Goal: Task Accomplishment & Management: Manage account settings

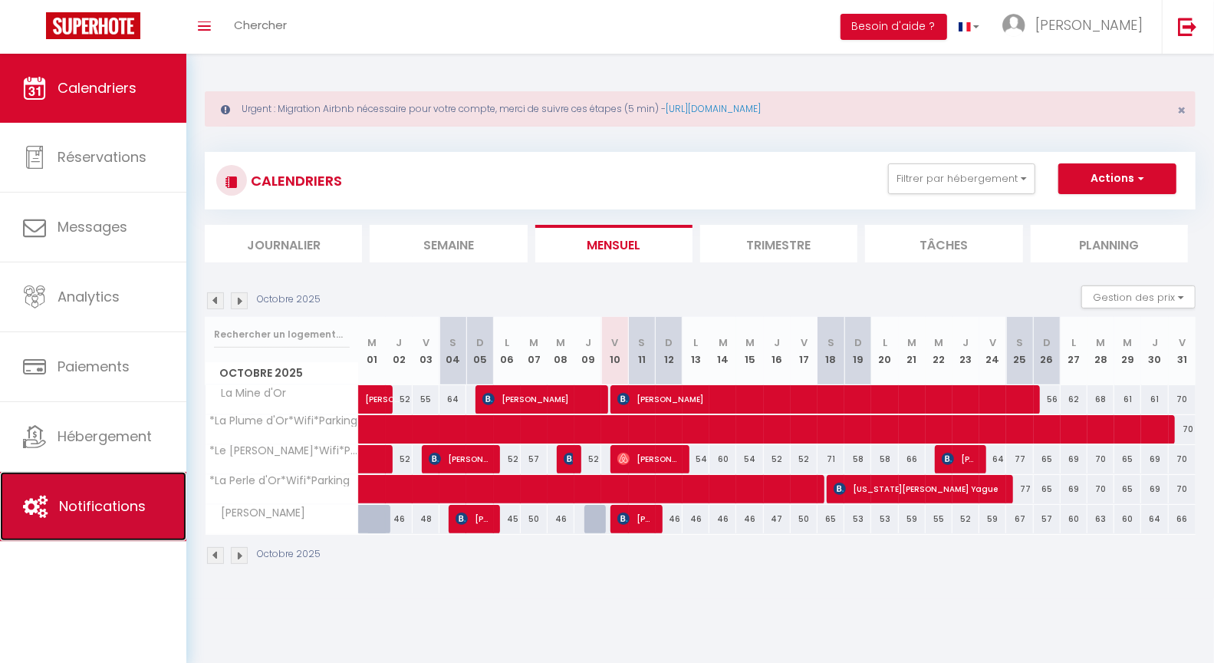
click at [114, 495] on link "Notifications" at bounding box center [93, 506] width 186 height 69
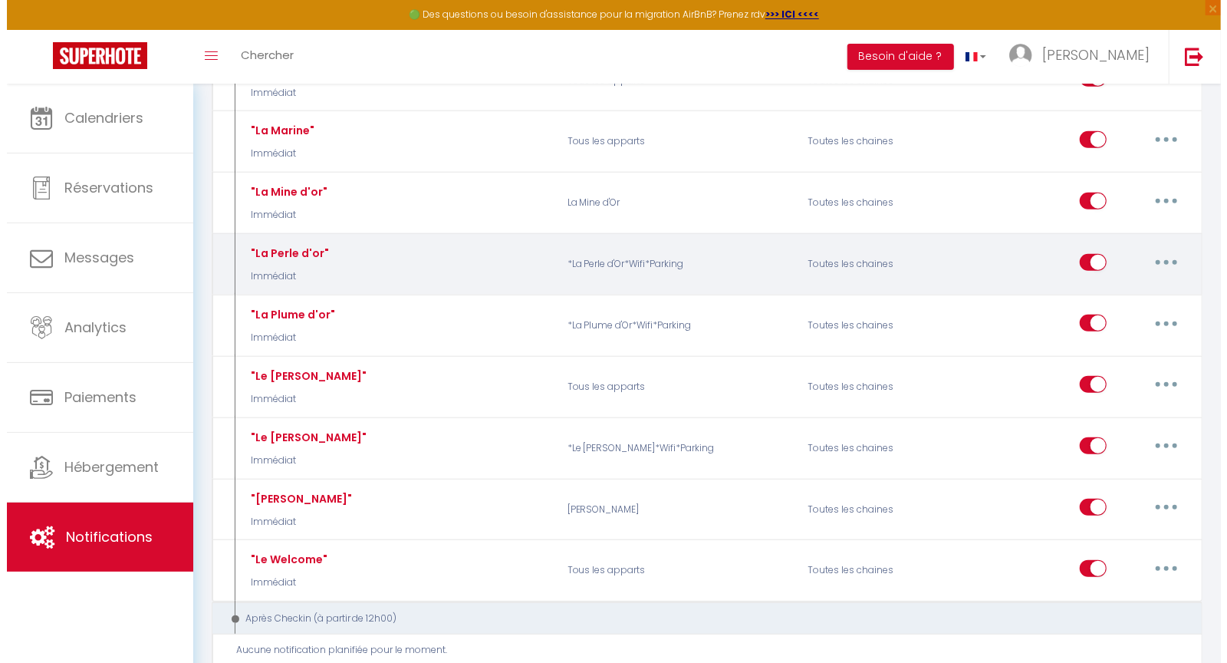
scroll to position [741, 0]
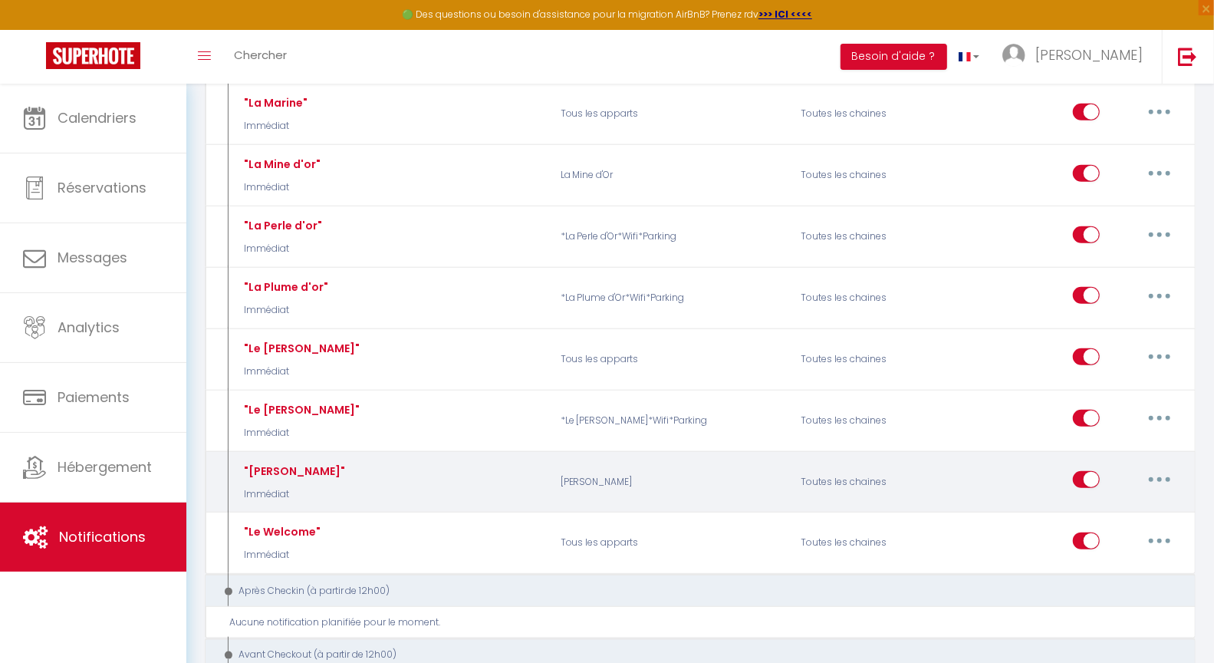
click at [1170, 484] on button "button" at bounding box center [1159, 479] width 43 height 25
click at [1122, 521] on link "Editer" at bounding box center [1120, 515] width 114 height 26
type input ""[PERSON_NAME]""
select select "Immédiat"
select select "if_booking_is_paid"
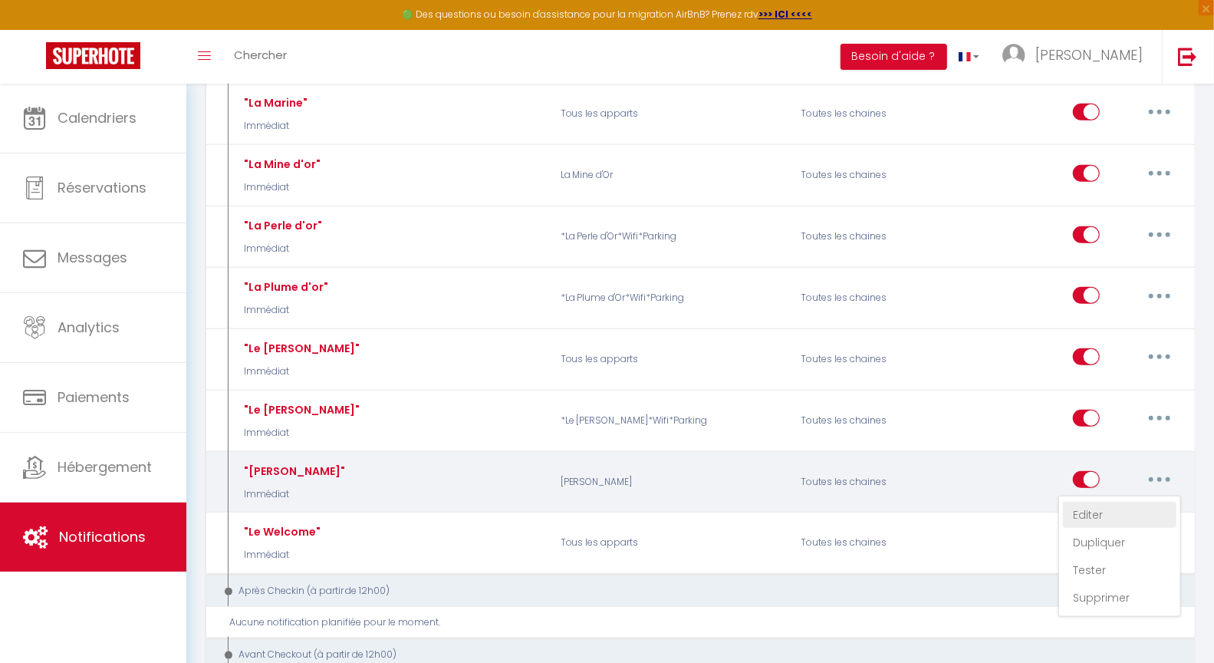
checkbox input "true"
checkbox input "false"
radio input "true"
type input "[RENTAL:NAME]"
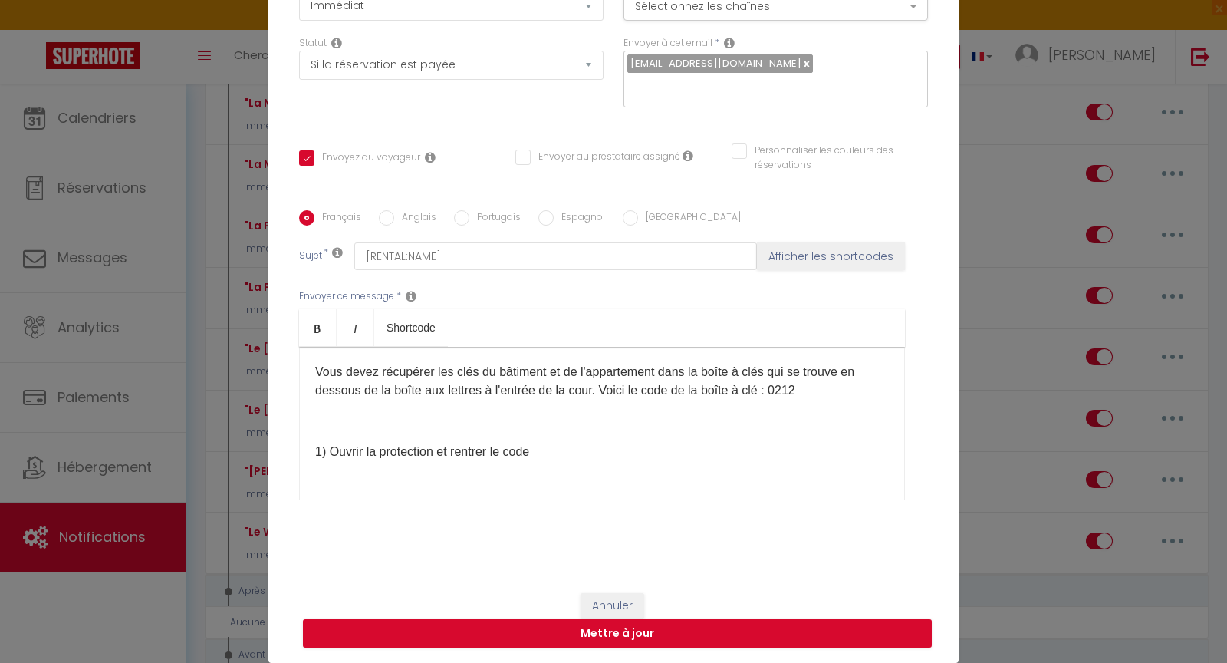
scroll to position [370, 0]
drag, startPoint x: 798, startPoint y: 390, endPoint x: 775, endPoint y: 391, distance: 23.8
click at [775, 391] on p "Vous devez récupérer les clés du bâtiment et de l'appartement dans la boîte à c…" at bounding box center [602, 379] width 574 height 37
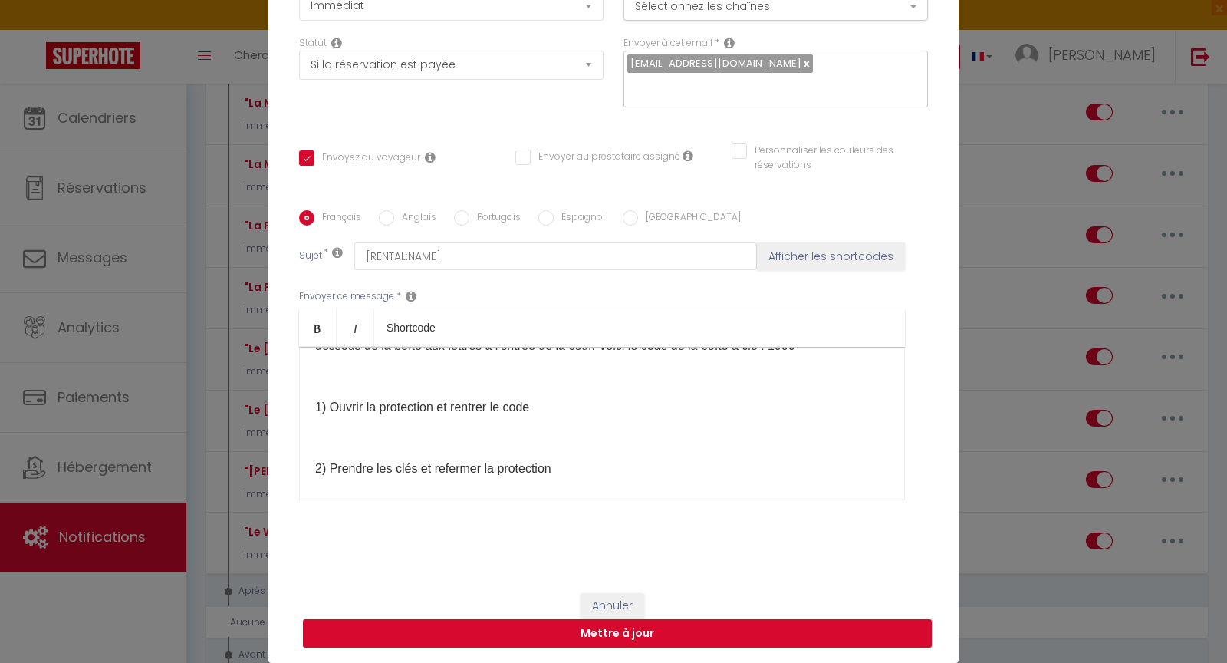
scroll to position [423, 0]
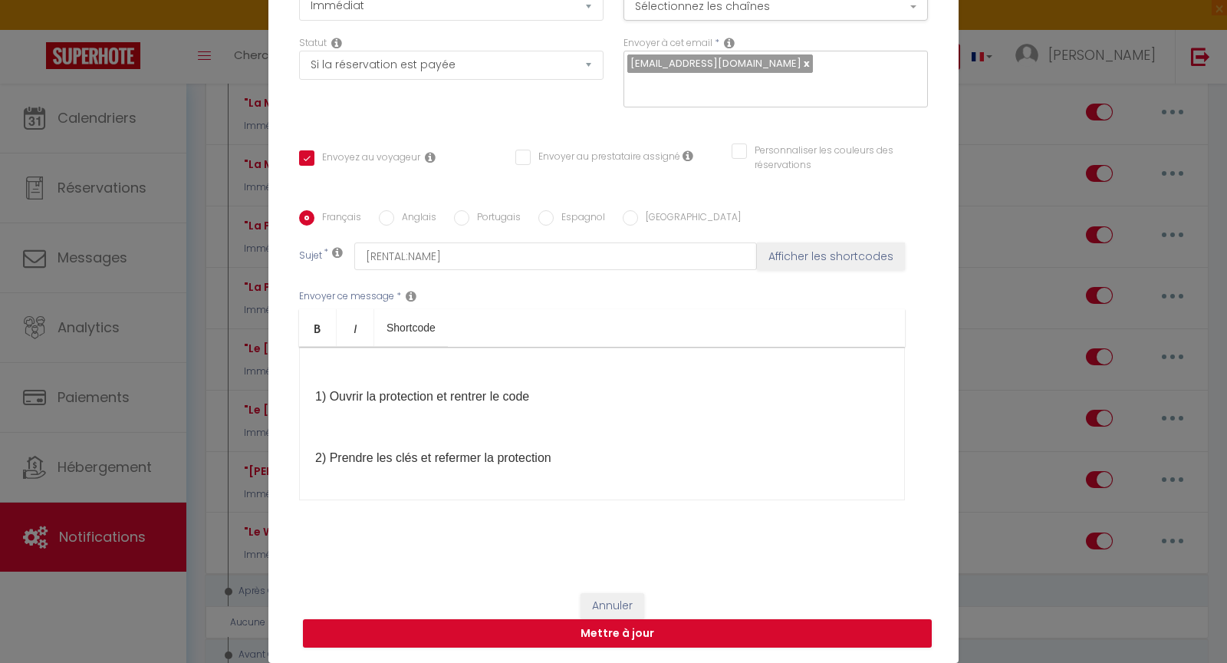
click at [380, 218] on input "Anglais" at bounding box center [386, 217] width 15 height 15
radio input "true"
checkbox input "true"
checkbox input "false"
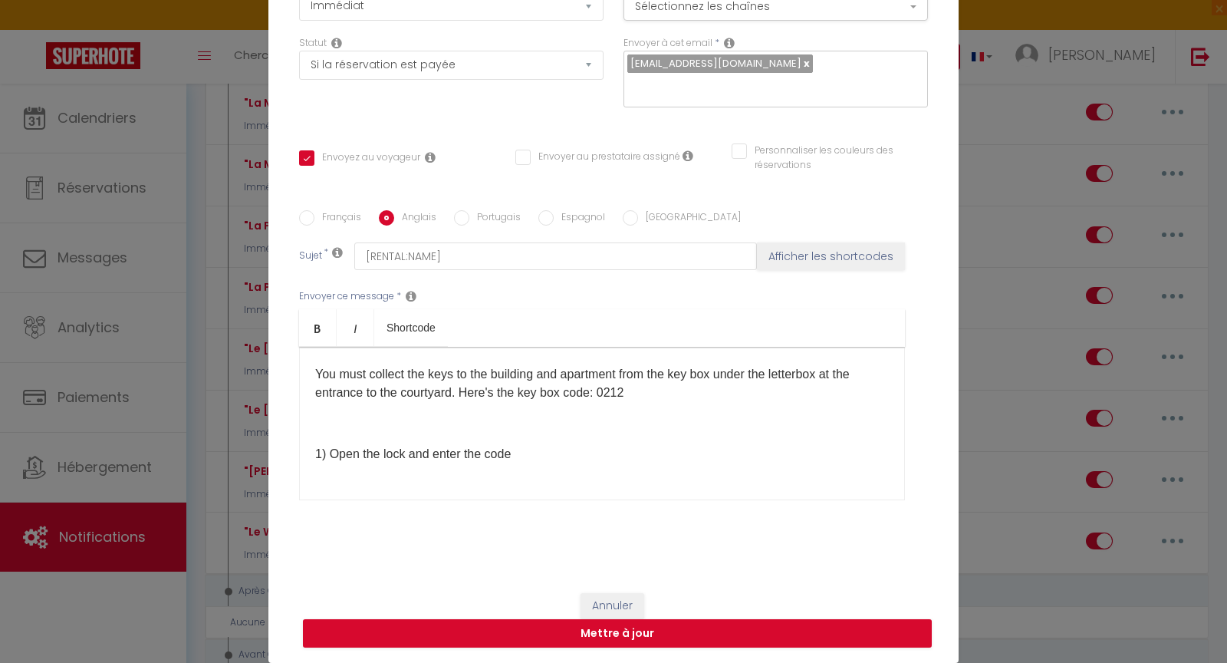
scroll to position [364, 0]
drag, startPoint x: 627, startPoint y: 393, endPoint x: 600, endPoint y: 395, distance: 26.9
click at [600, 395] on p "You must collect the keys to the building and apartment from the key box under …" at bounding box center [602, 385] width 574 height 37
click at [538, 215] on input "Espagnol" at bounding box center [545, 217] width 15 height 15
radio input "true"
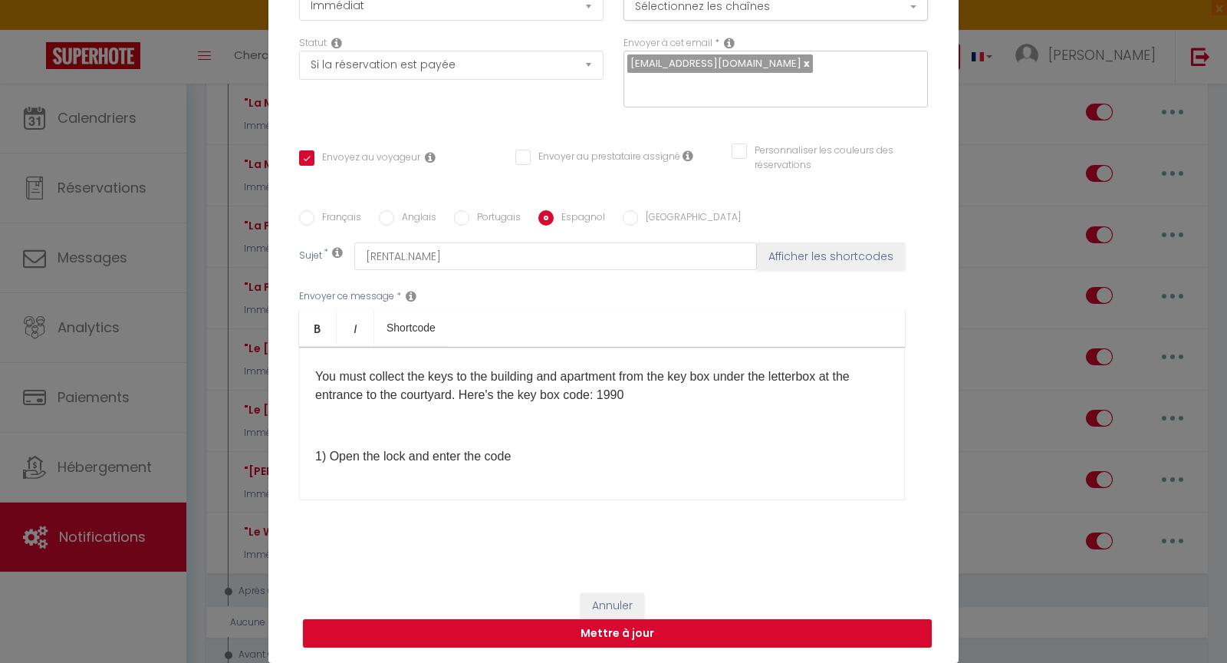
checkbox input "true"
checkbox input "false"
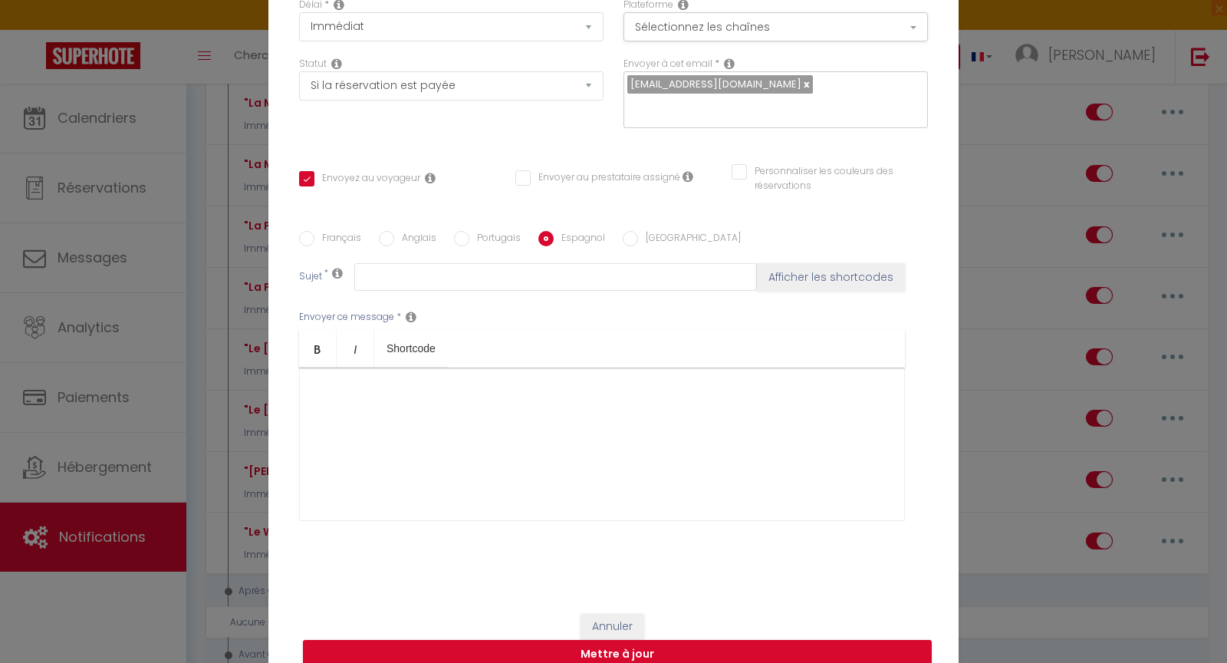
scroll to position [143, 0]
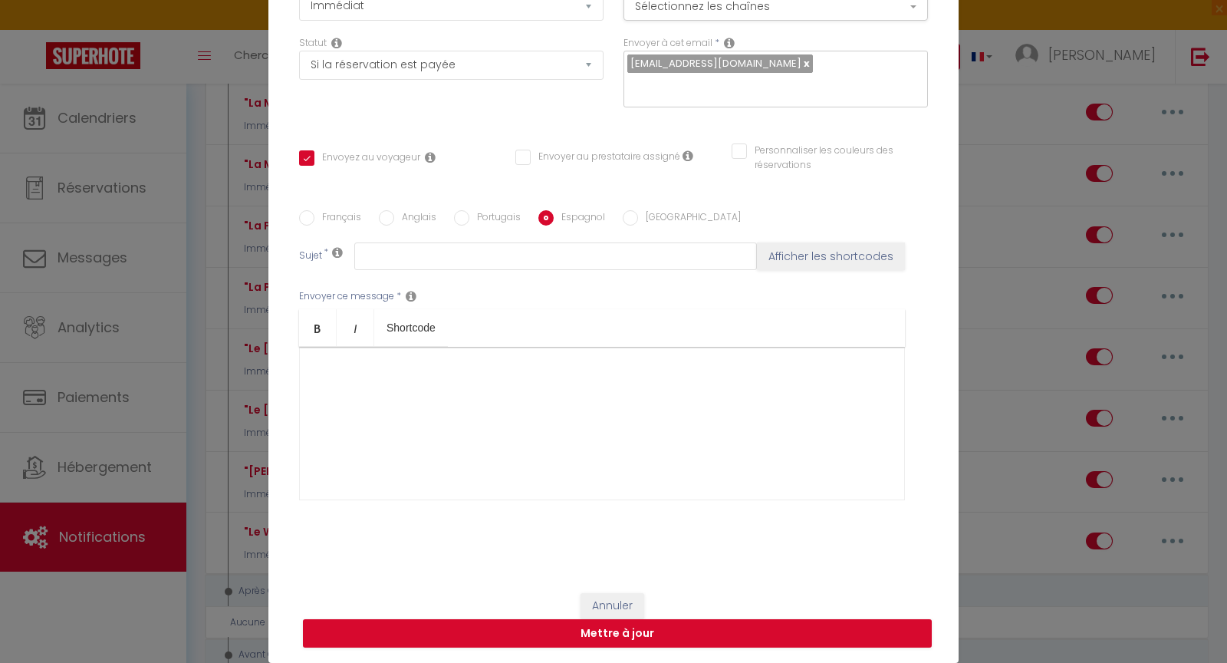
click at [303, 219] on input "Français" at bounding box center [306, 217] width 15 height 15
radio input "true"
checkbox input "true"
checkbox input "false"
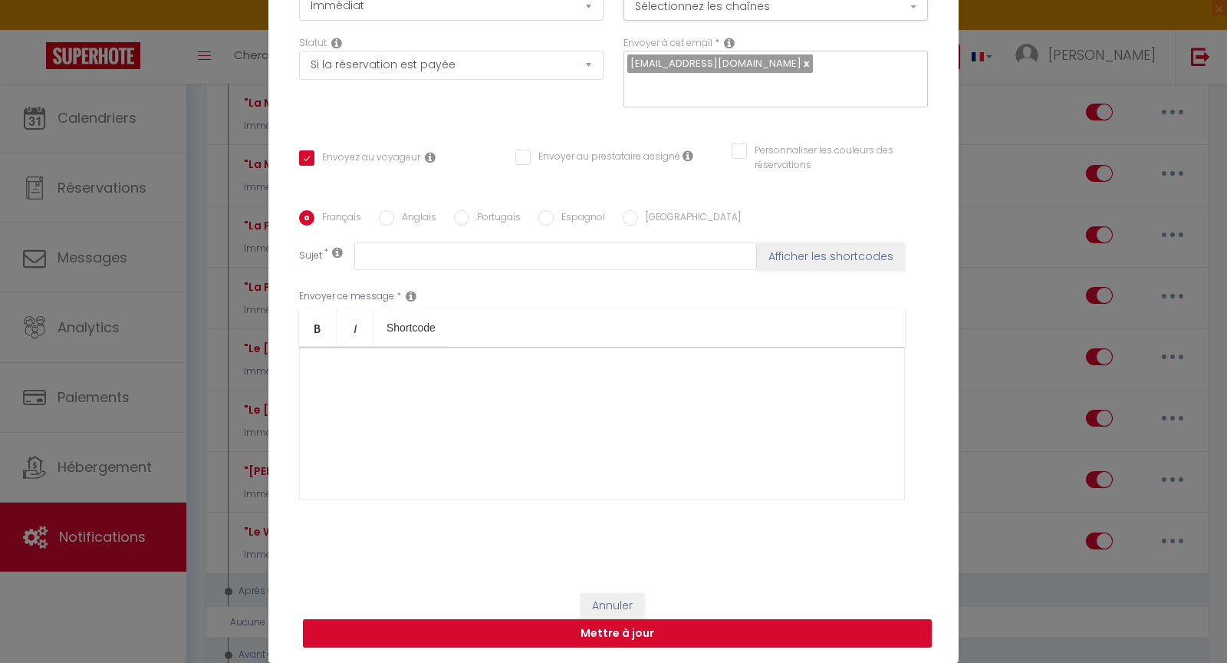
type input "[RENTAL:NAME]"
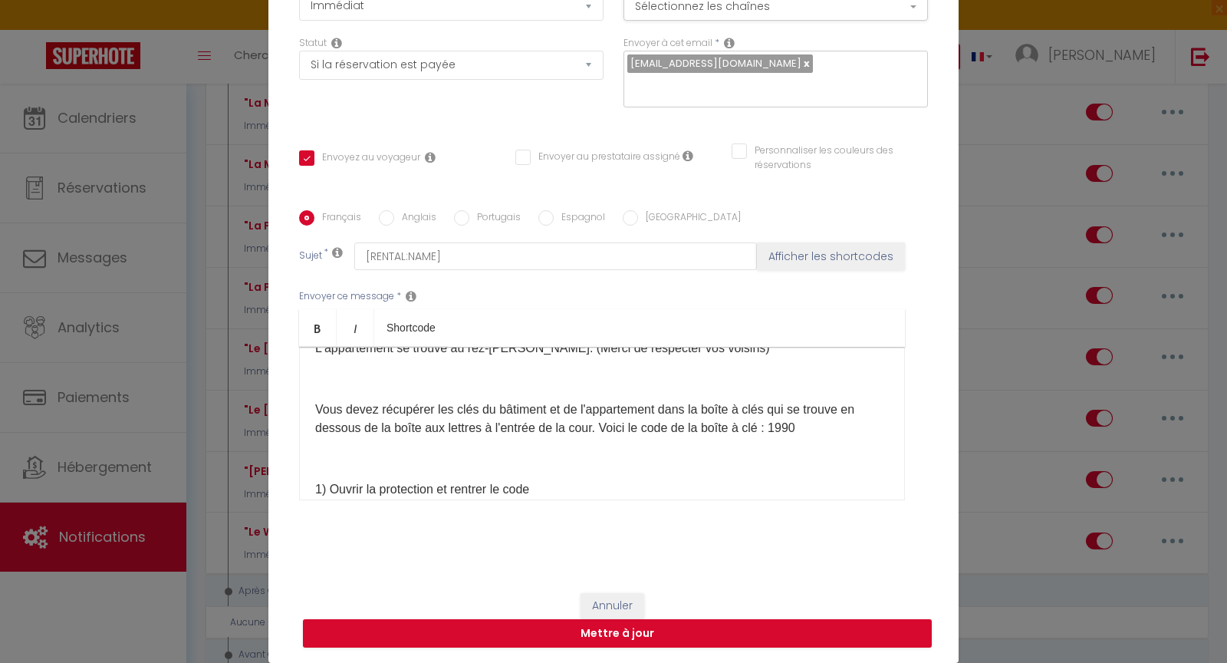
scroll to position [369, 0]
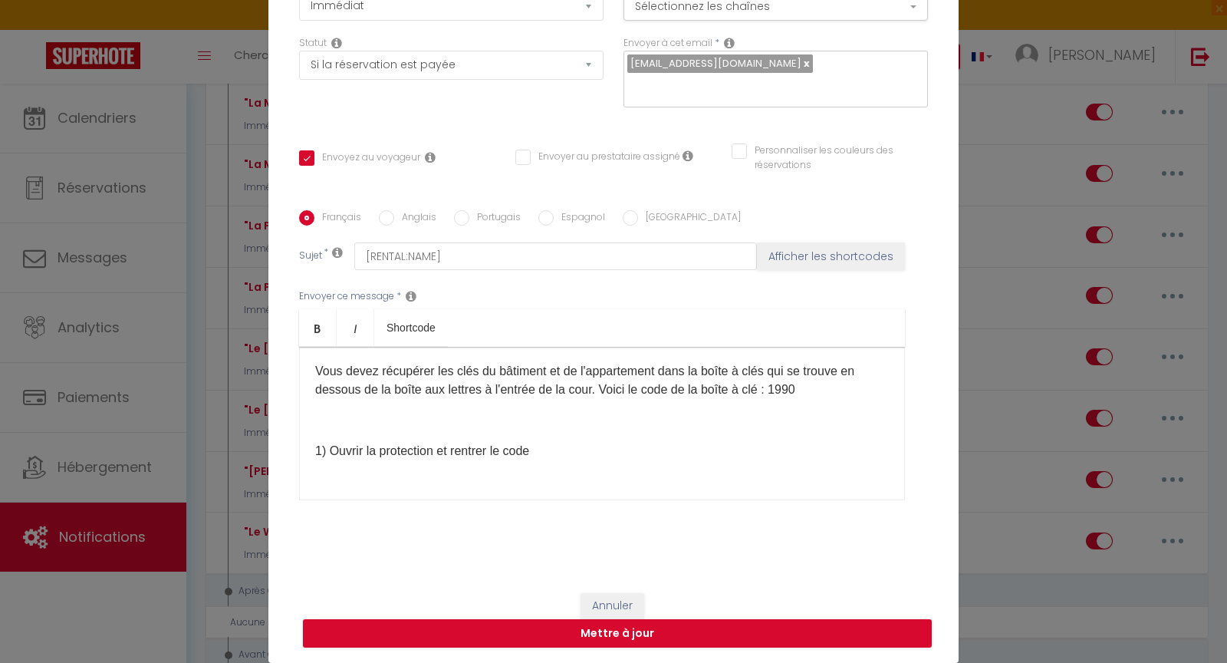
click at [394, 216] on label "Anglais" at bounding box center [415, 218] width 42 height 17
click at [388, 216] on input "Anglais" at bounding box center [386, 217] width 15 height 15
radio input "true"
checkbox input "true"
checkbox input "false"
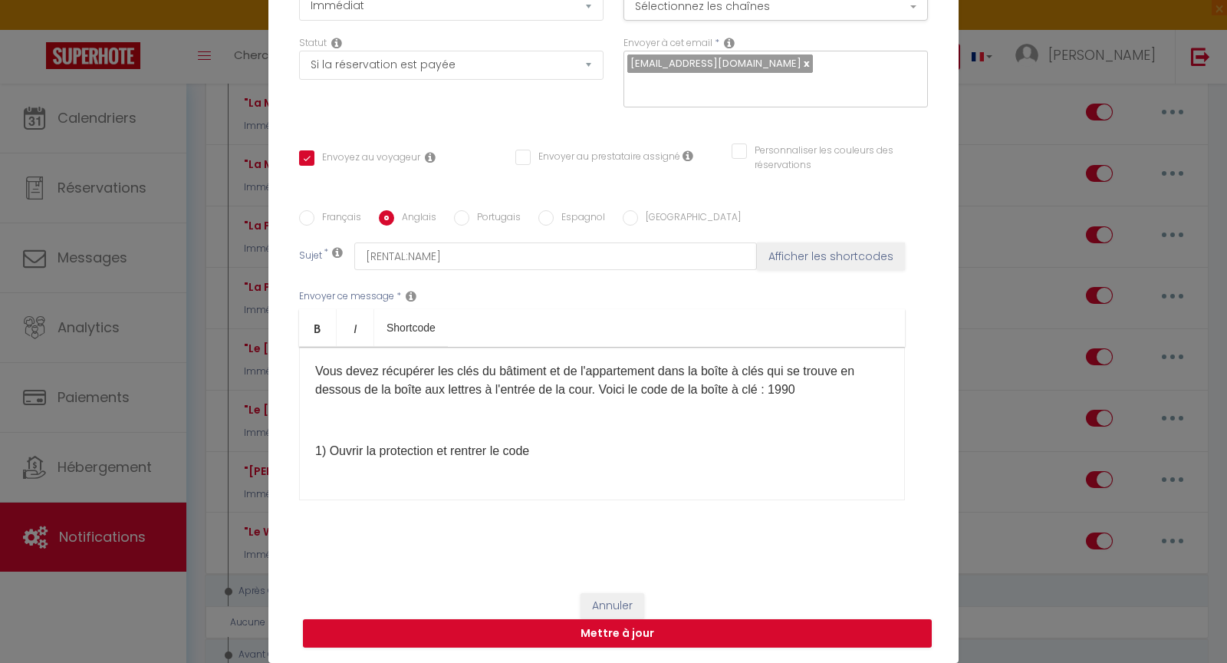
checkbox input "false"
click at [640, 634] on button "Mettre à jour" at bounding box center [617, 633] width 629 height 29
checkbox input "true"
checkbox input "false"
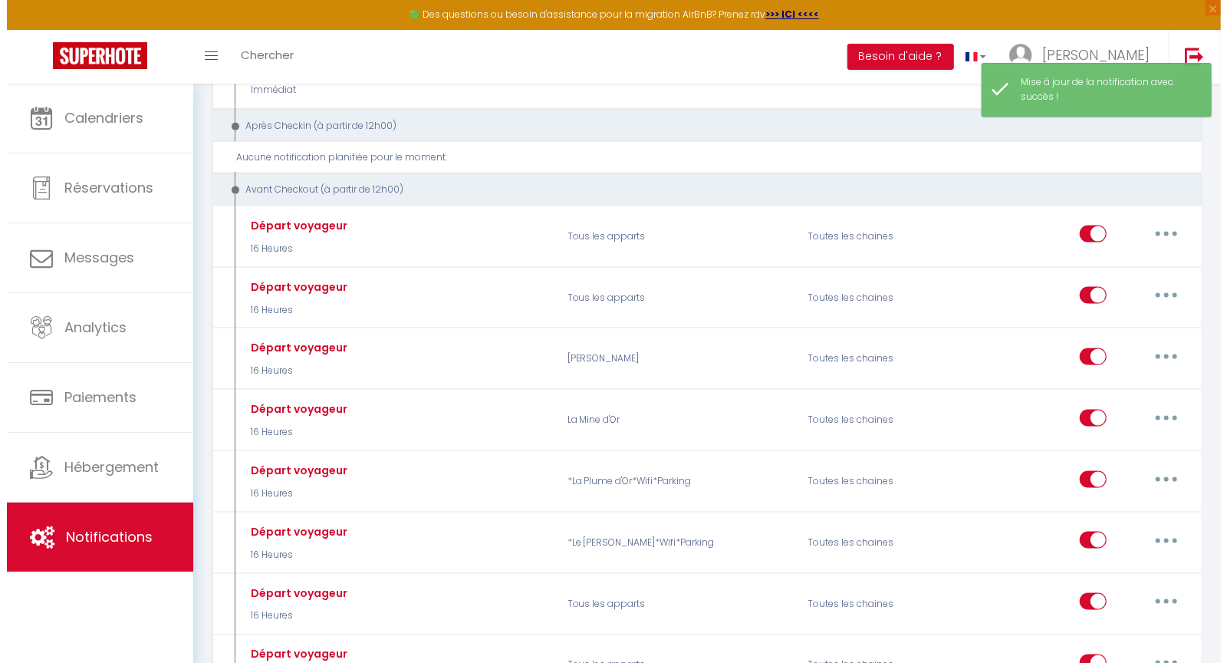
scroll to position [1209, 0]
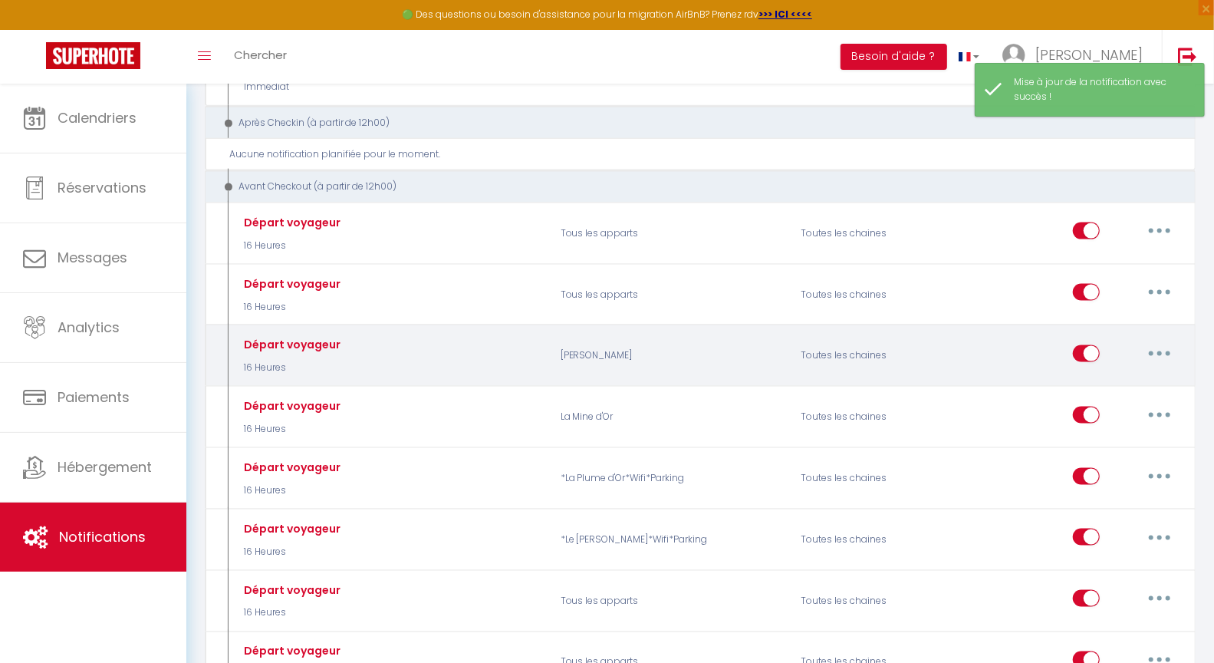
click at [1164, 361] on button "button" at bounding box center [1159, 353] width 43 height 25
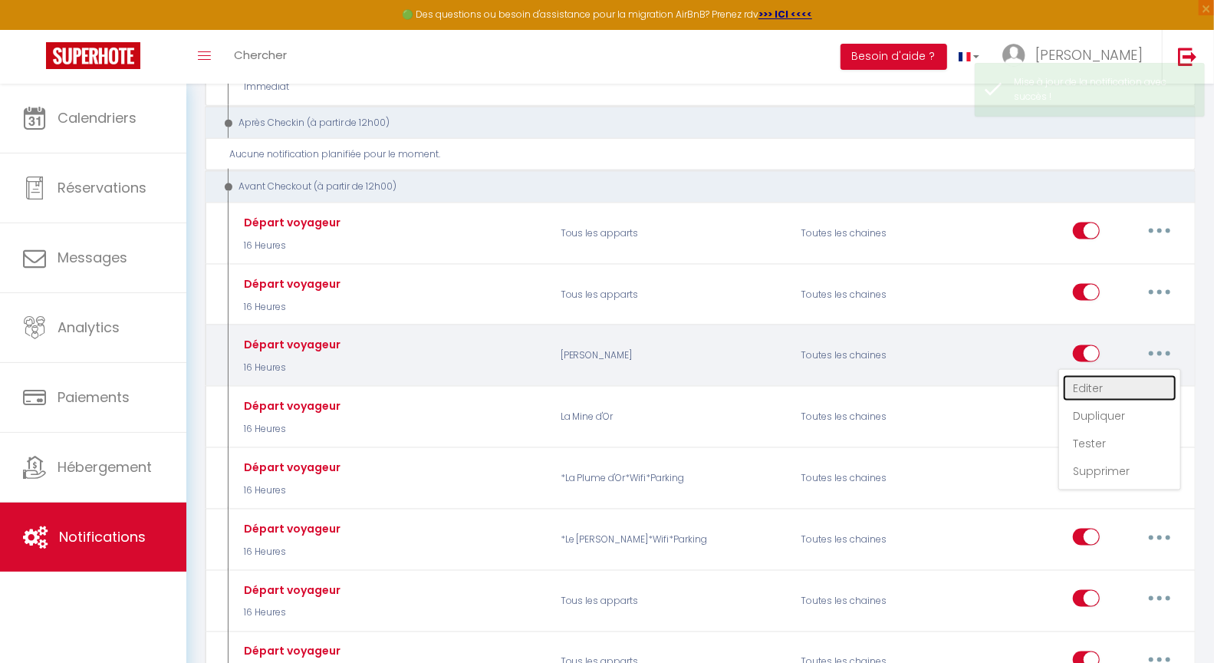
click at [1108, 398] on link "Editer" at bounding box center [1120, 388] width 114 height 26
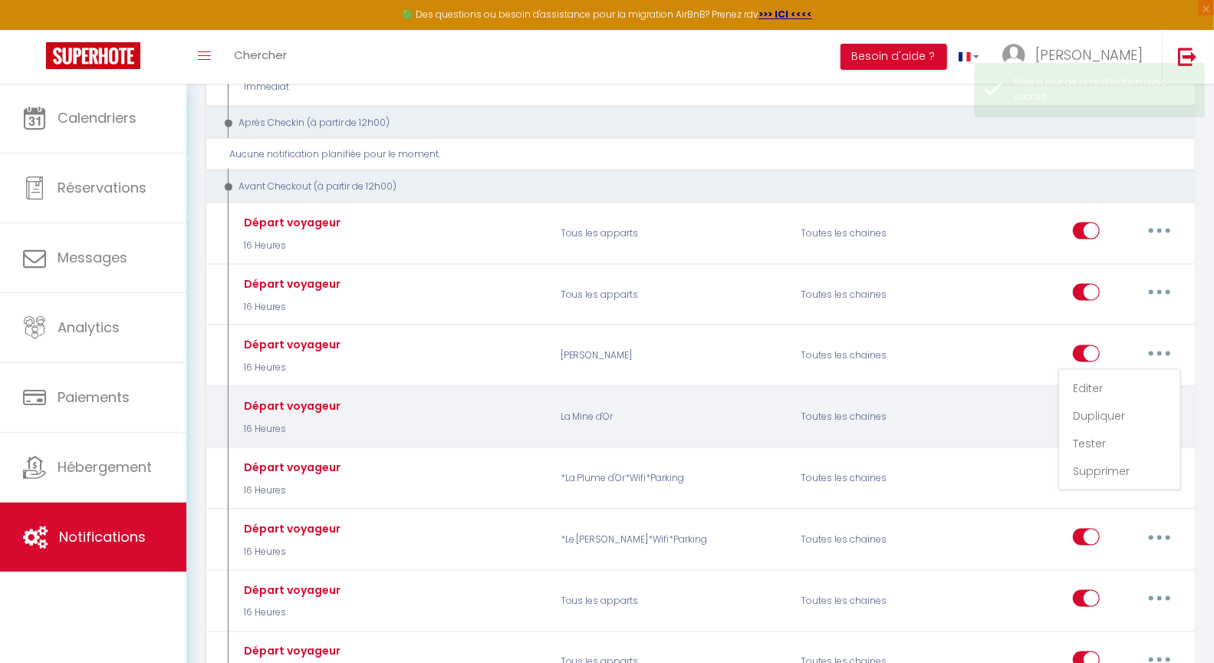
type input "Départ voyageur"
select select "4"
select select "16 Heures"
select select "if_booking_is_paid"
checkbox input "true"
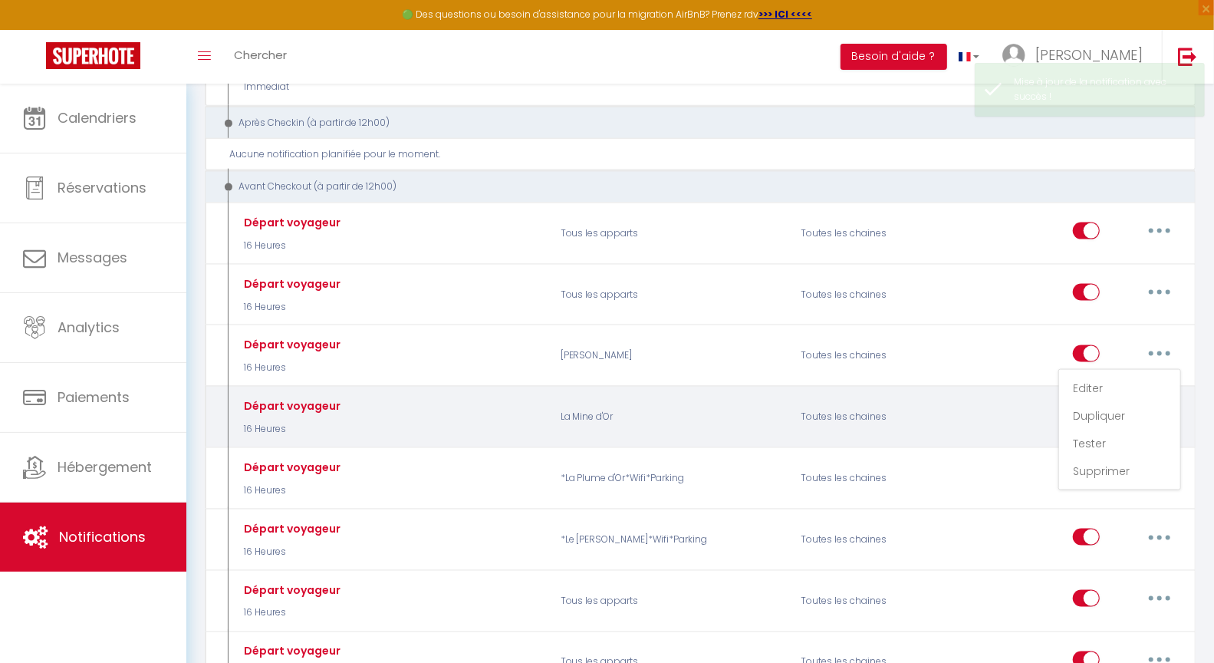
checkbox input "false"
radio input "true"
type input "Nous voici à la fin de votre séjour"
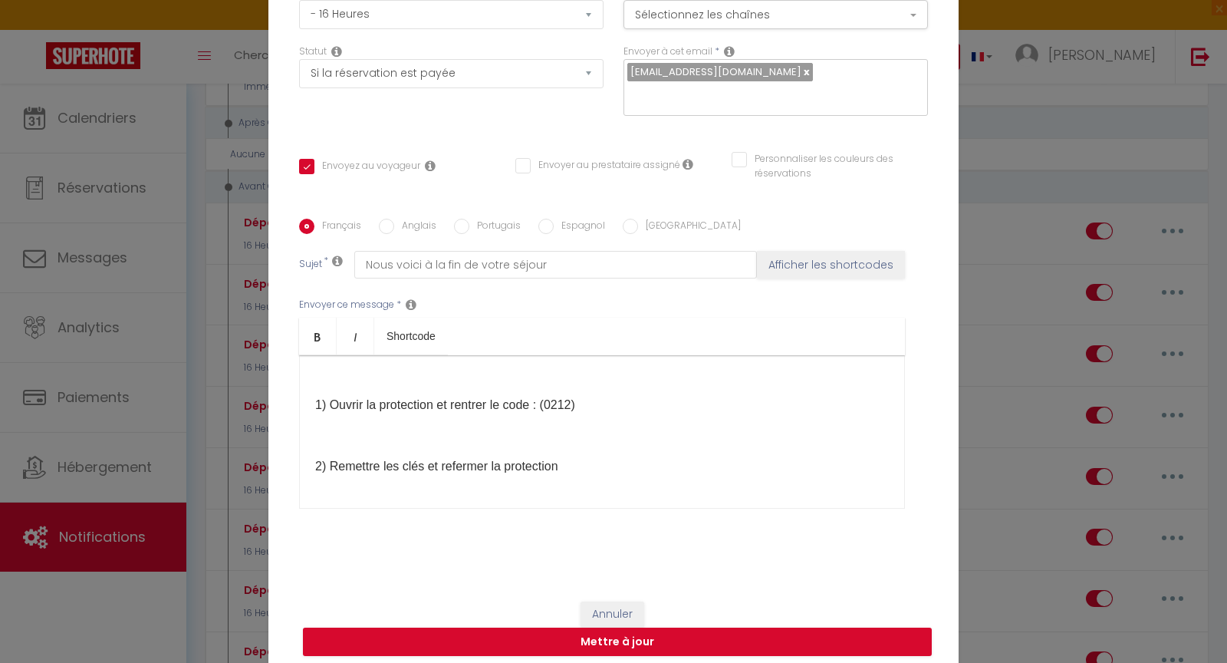
scroll to position [322, 0]
drag, startPoint x: 574, startPoint y: 403, endPoint x: 550, endPoint y: 403, distance: 24.5
click at [550, 403] on p "1) Ouvrir la protection et rentrer le code : (0212)" at bounding box center [602, 402] width 574 height 18
click at [379, 224] on input "Anglais" at bounding box center [386, 226] width 15 height 15
radio input "true"
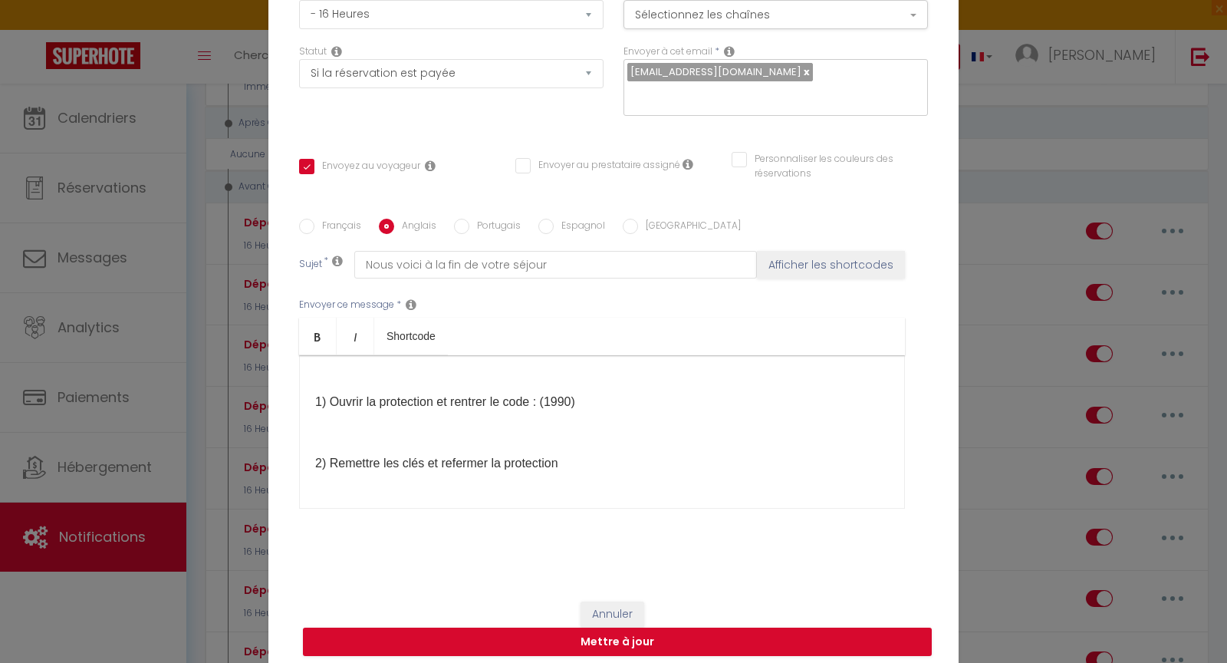
checkbox input "true"
checkbox input "false"
type input "Here we are at the end of your stay"
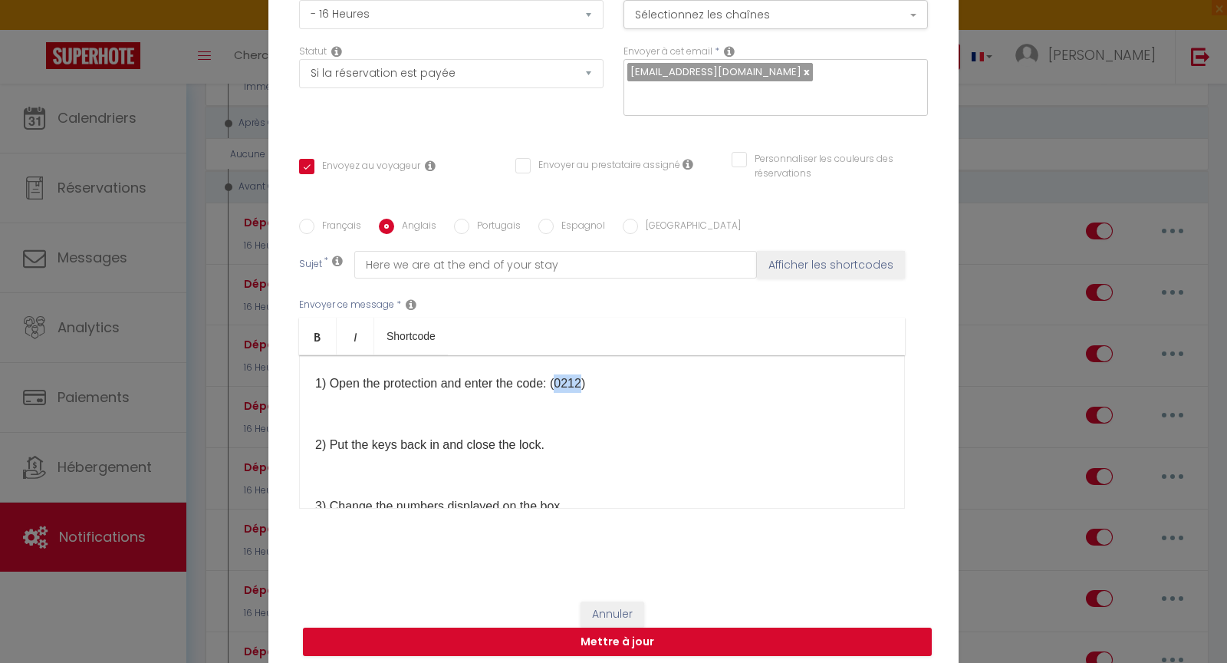
drag, startPoint x: 583, startPoint y: 384, endPoint x: 559, endPoint y: 384, distance: 23.8
click at [559, 384] on p "1) Open the protection and enter the code: (0212​)" at bounding box center [602, 383] width 574 height 18
click at [542, 224] on input "Espagnol" at bounding box center [545, 226] width 15 height 15
radio input "true"
checkbox input "true"
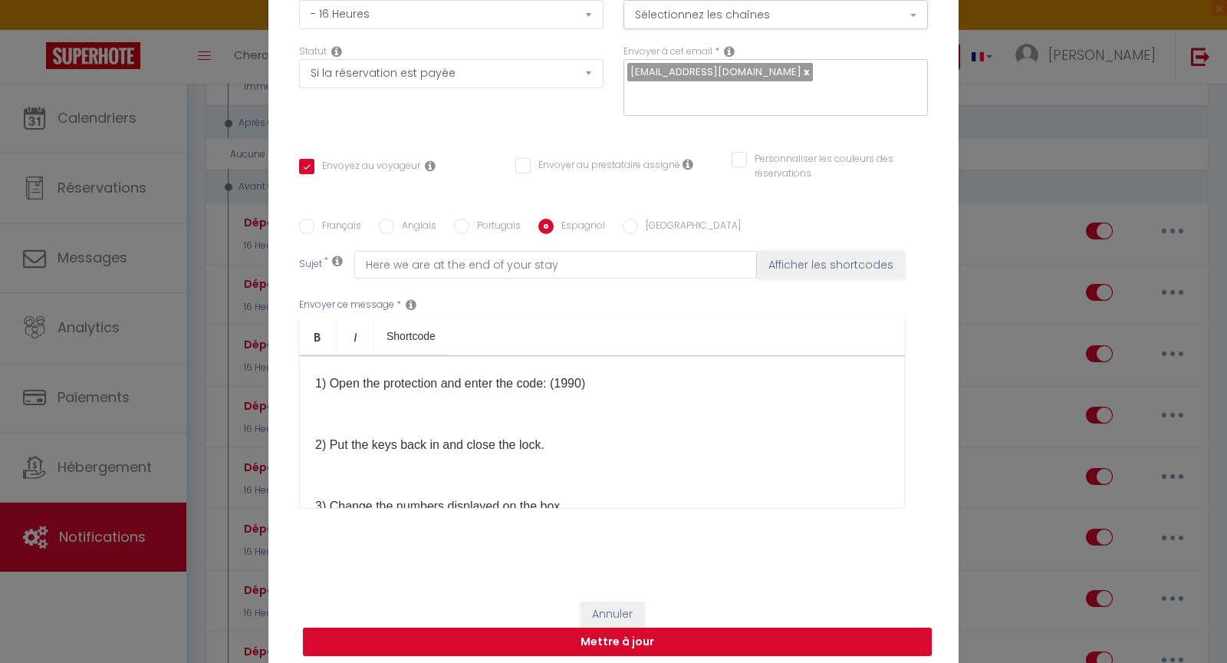
checkbox input "false"
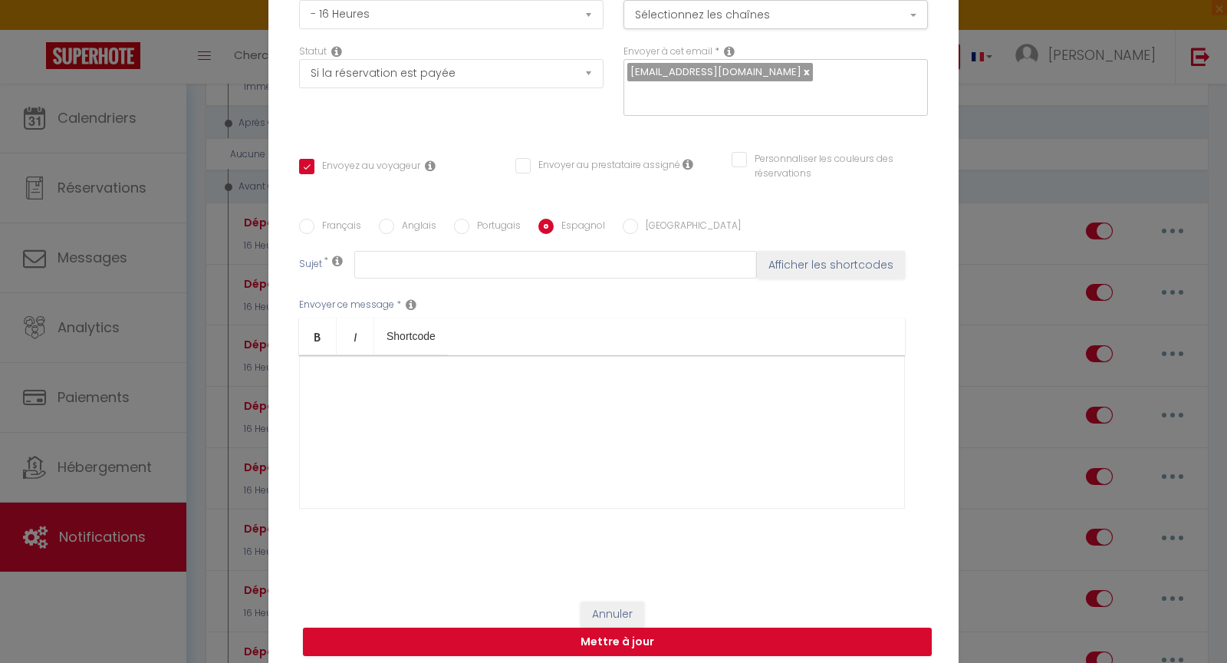
scroll to position [0, 0]
click at [386, 225] on input "Anglais" at bounding box center [386, 226] width 15 height 15
radio input "true"
checkbox input "true"
checkbox input "false"
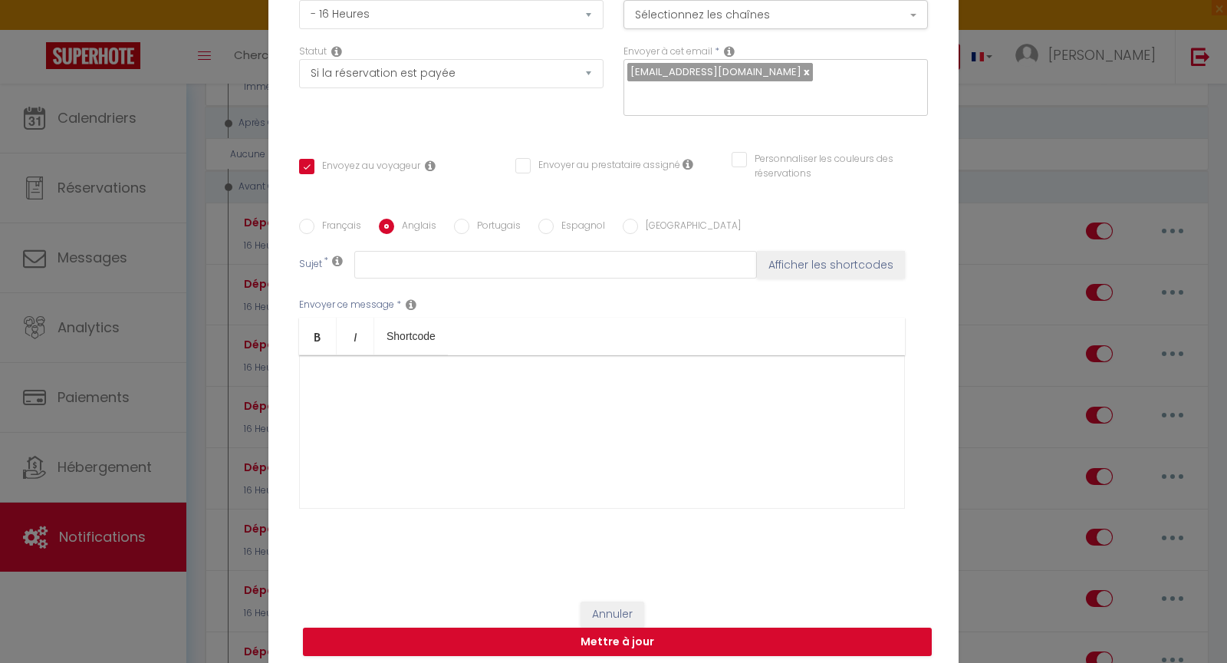
checkbox input "false"
type input "Here we are at the end of your stay"
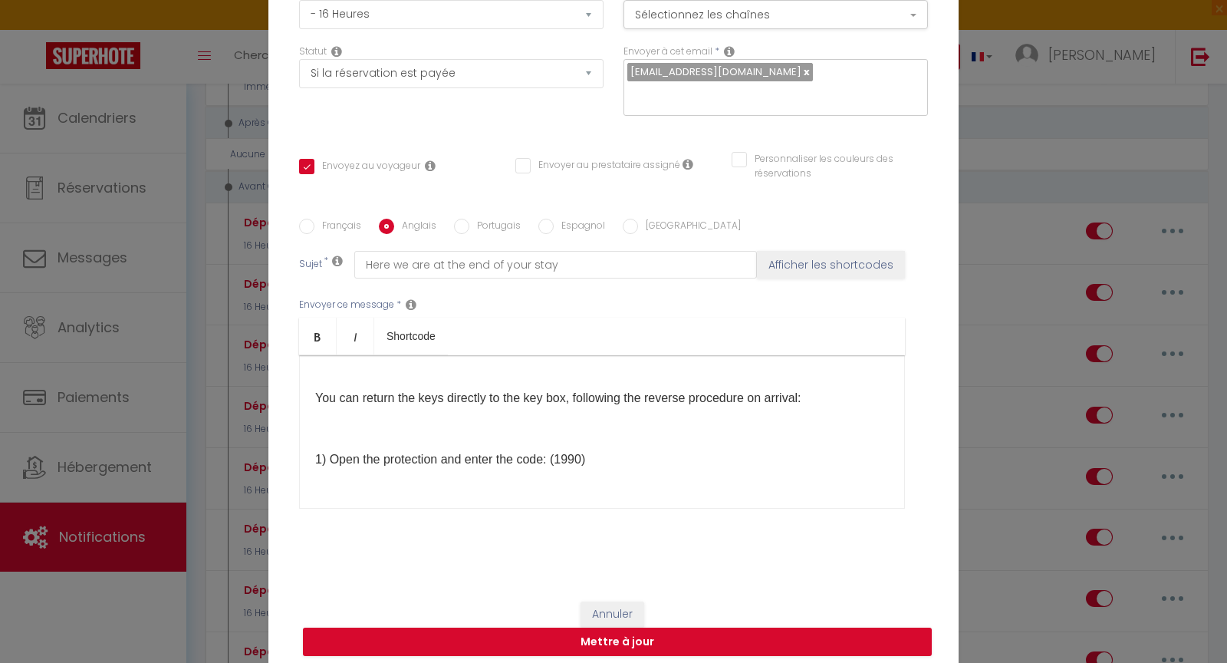
scroll to position [250, 0]
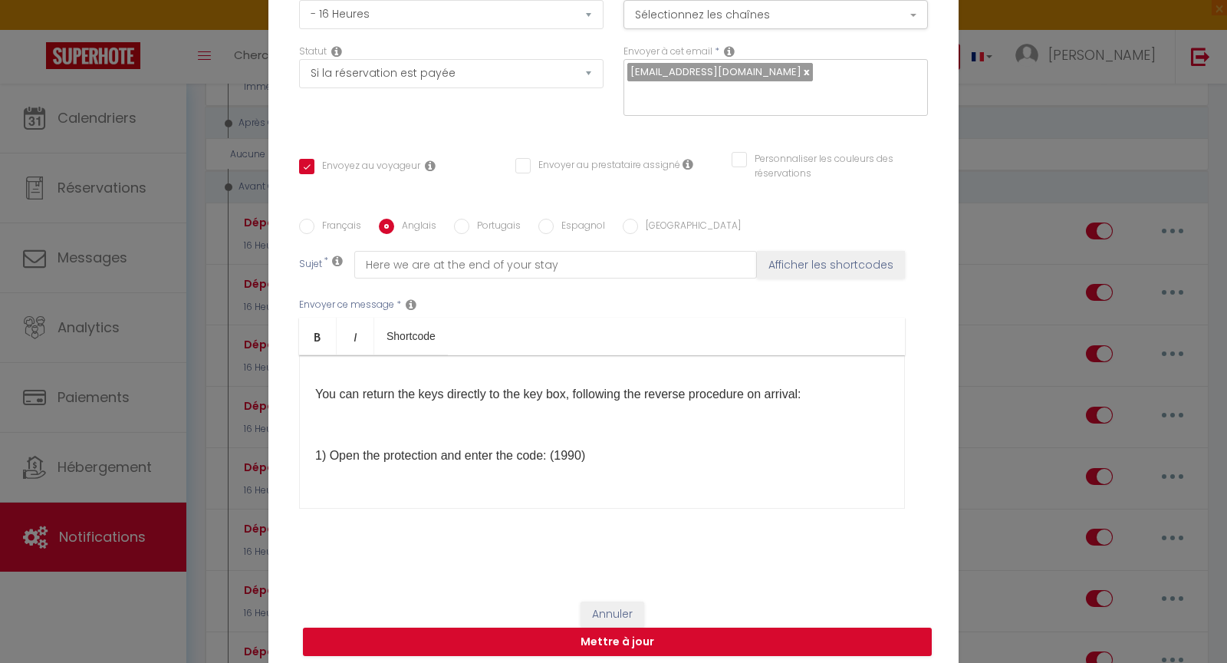
click at [299, 229] on input "Français" at bounding box center [306, 226] width 15 height 15
radio input "true"
checkbox input "true"
checkbox input "false"
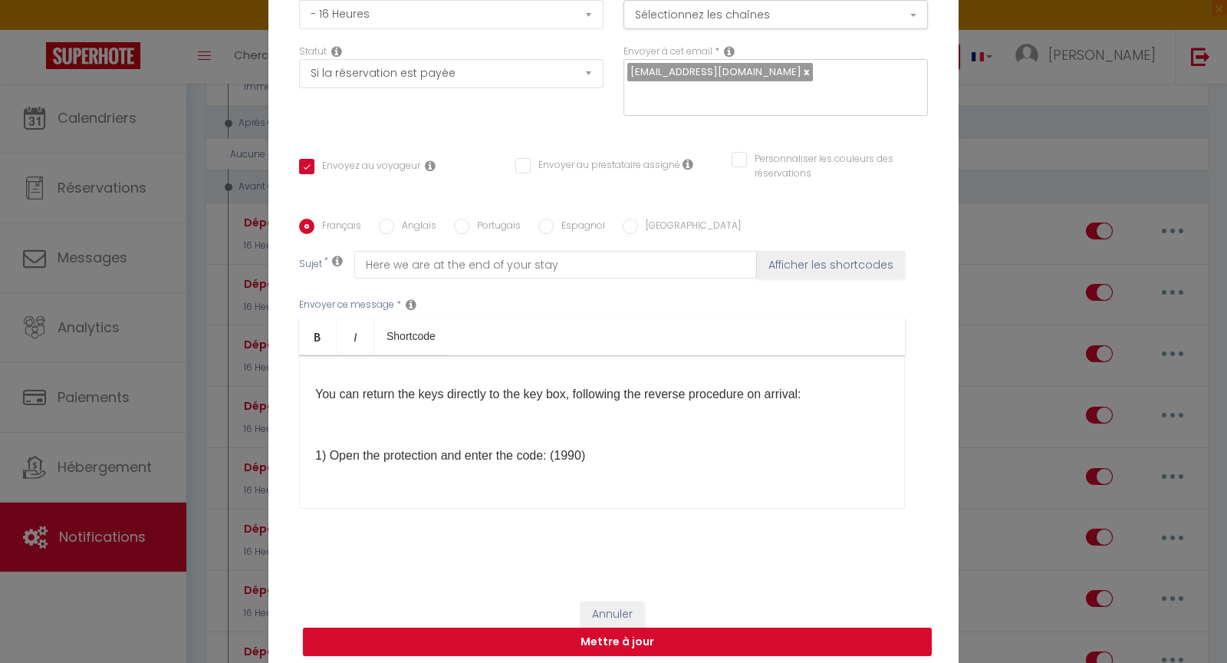
type input "Nous voici à la fin de votre séjour"
click at [644, 640] on button "Mettre à jour" at bounding box center [617, 641] width 629 height 29
checkbox input "true"
checkbox input "false"
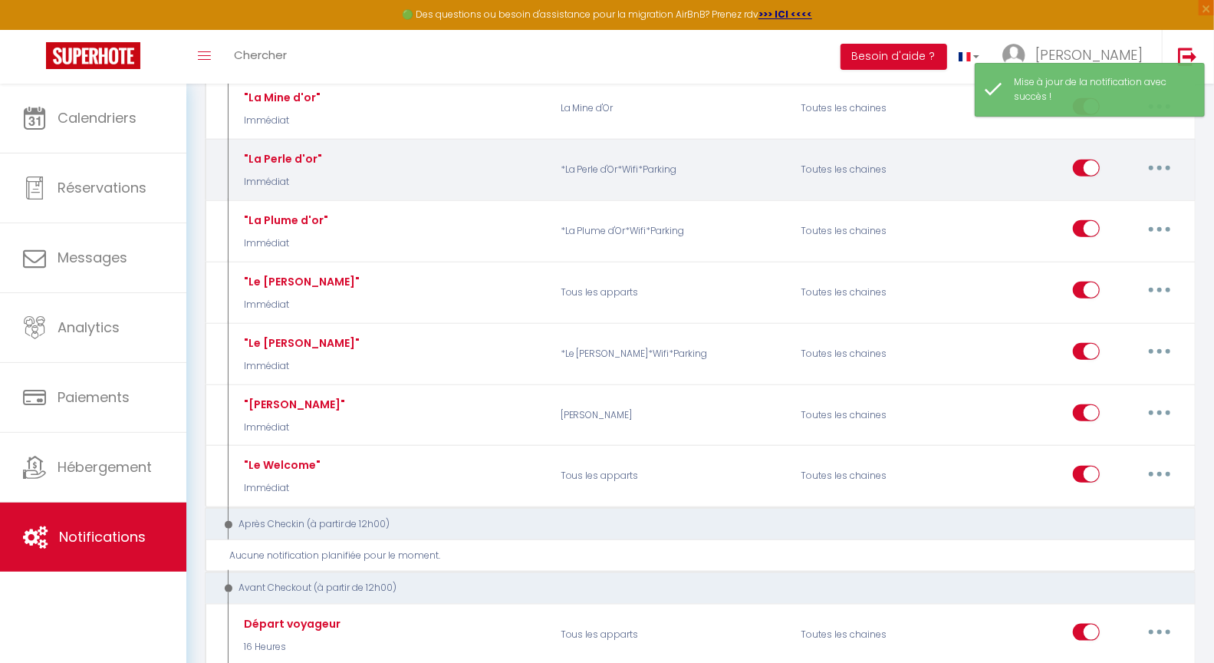
scroll to position [752, 0]
